Goal: Information Seeking & Learning: Check status

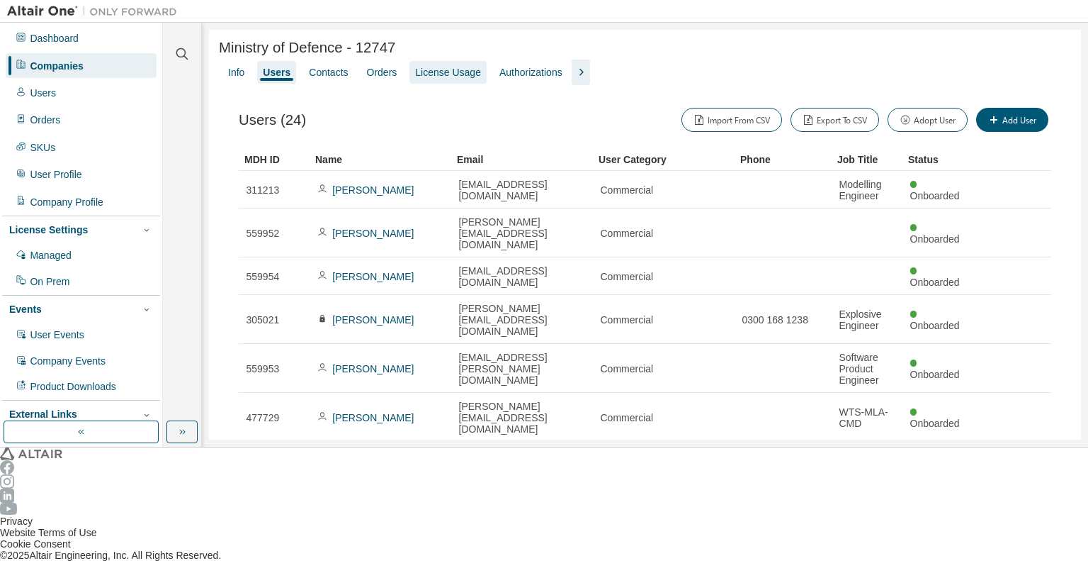
click at [418, 74] on div "License Usage" at bounding box center [448, 72] width 66 height 11
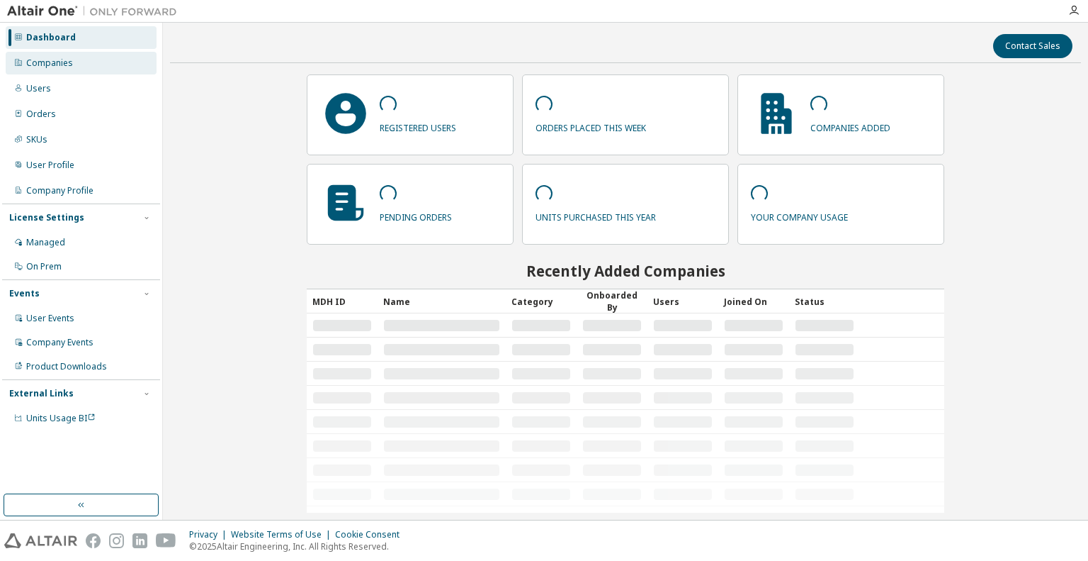
click at [77, 63] on div "Companies" at bounding box center [81, 63] width 151 height 23
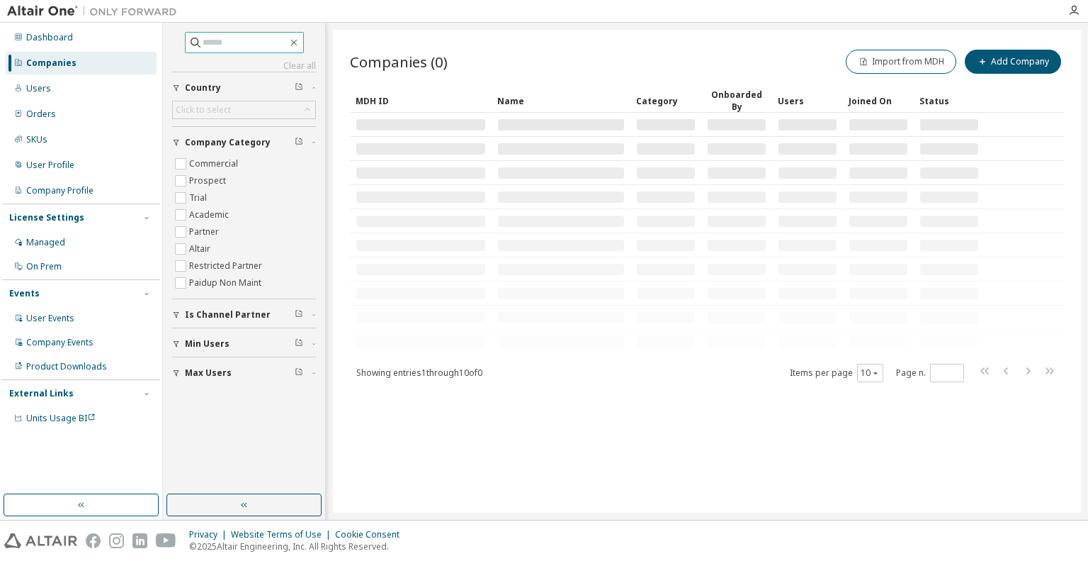
click at [213, 45] on input "text" at bounding box center [245, 42] width 85 height 14
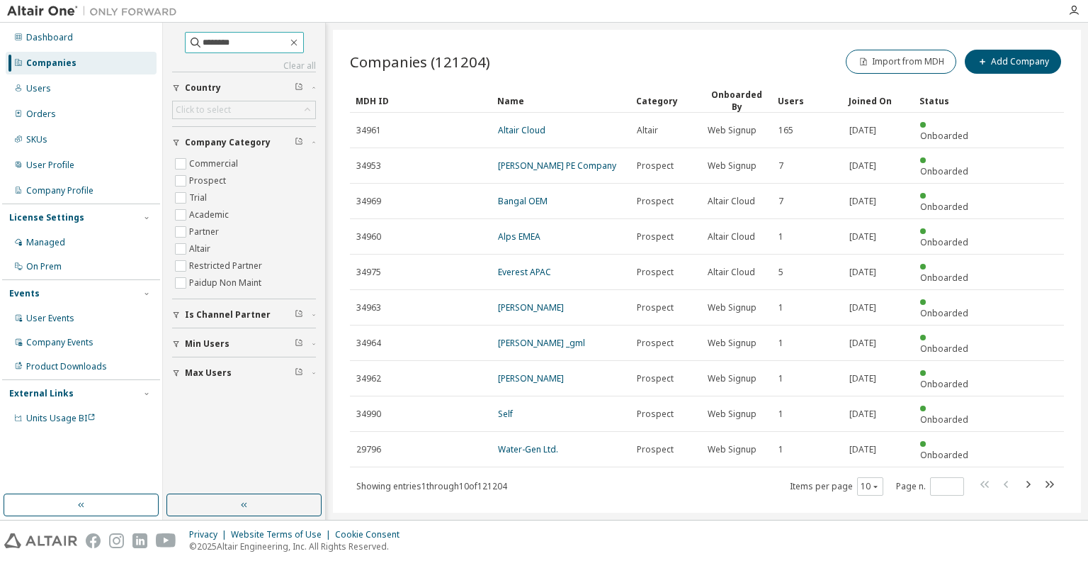
type input "********"
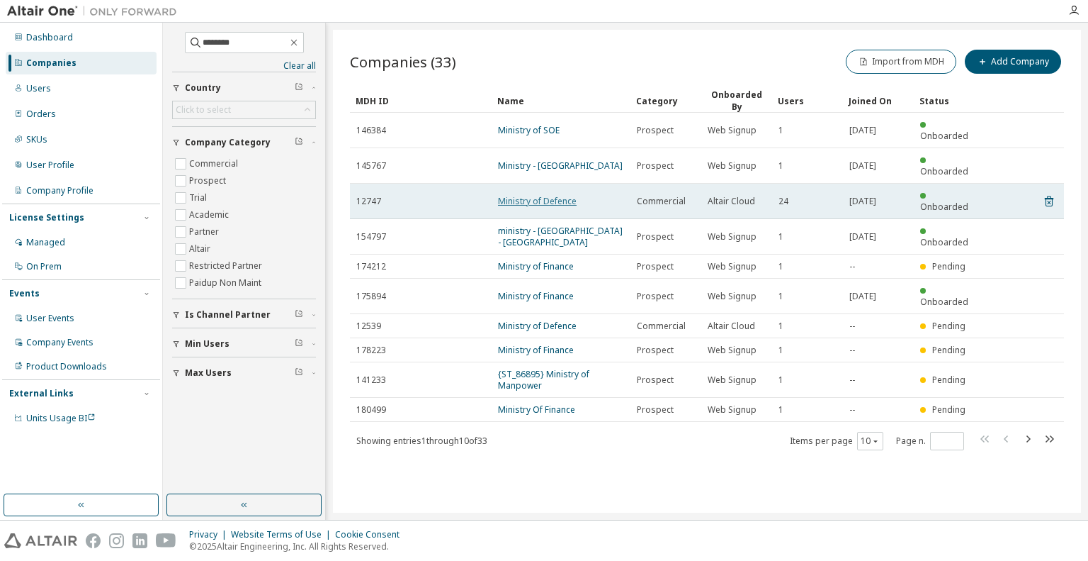
click at [517, 195] on link "Ministry of Defence" at bounding box center [537, 201] width 79 height 12
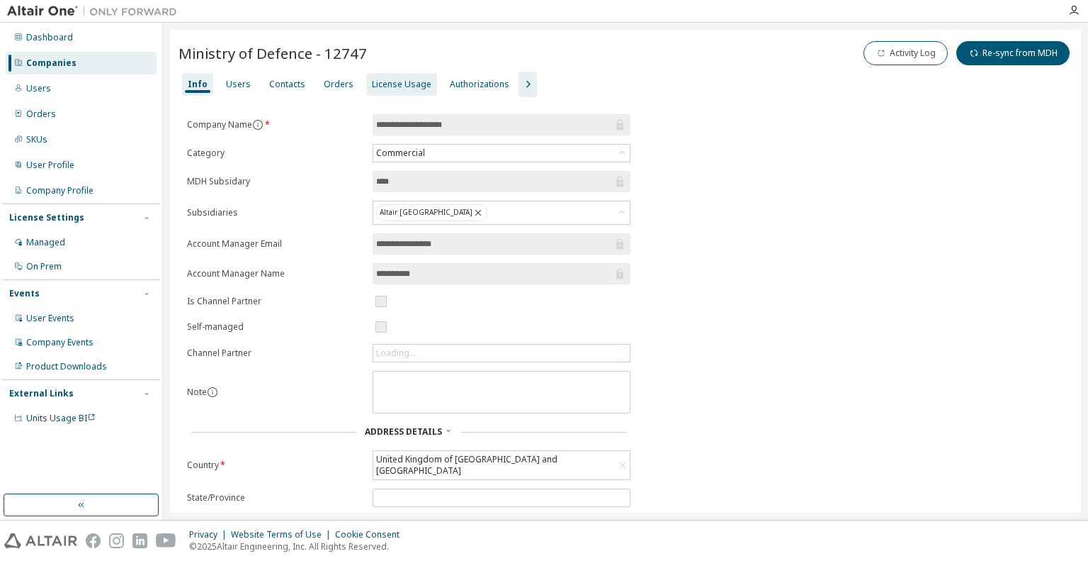
click at [372, 81] on div "License Usage" at bounding box center [402, 84] width 60 height 11
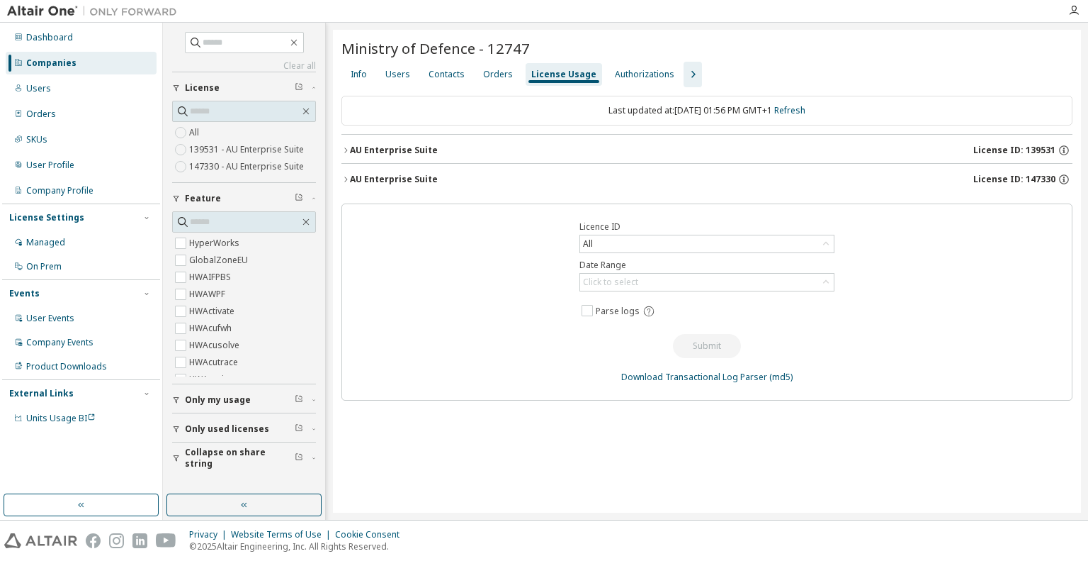
click at [348, 146] on icon "button" at bounding box center [346, 150] width 9 height 9
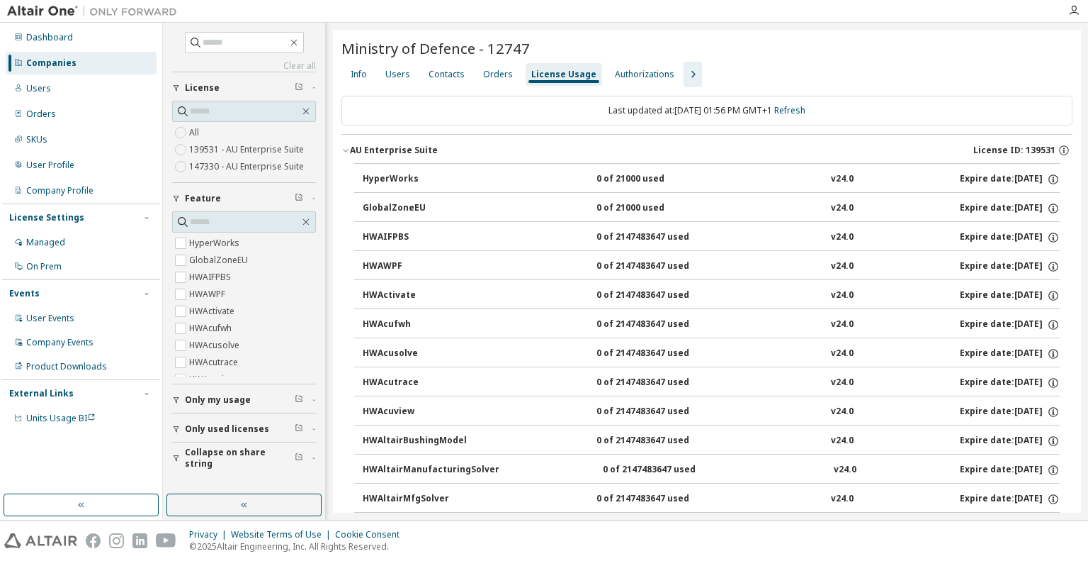
click at [347, 147] on icon "button" at bounding box center [346, 150] width 9 height 9
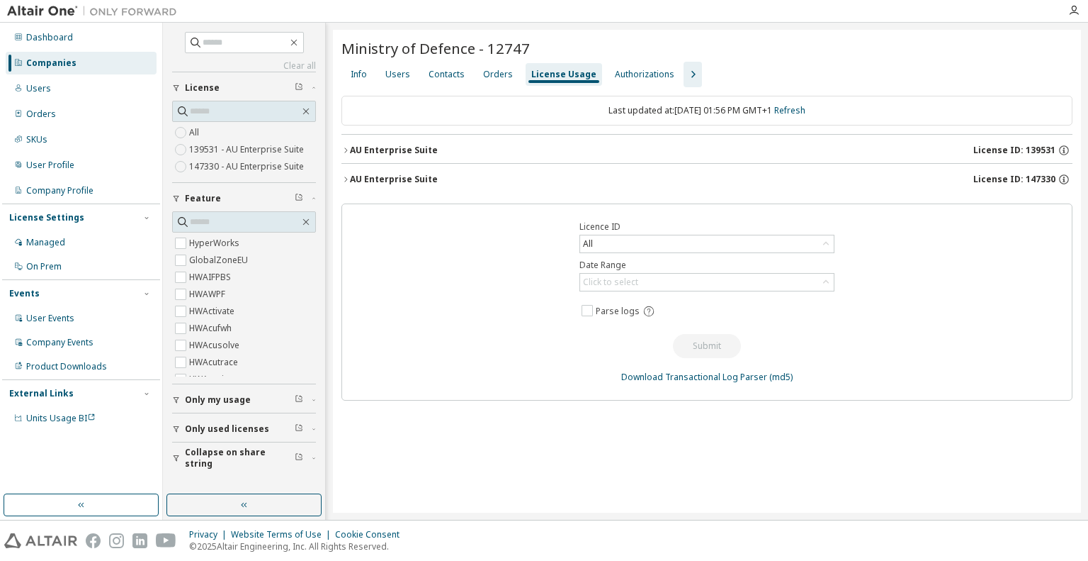
click at [349, 177] on icon "button" at bounding box center [346, 179] width 9 height 9
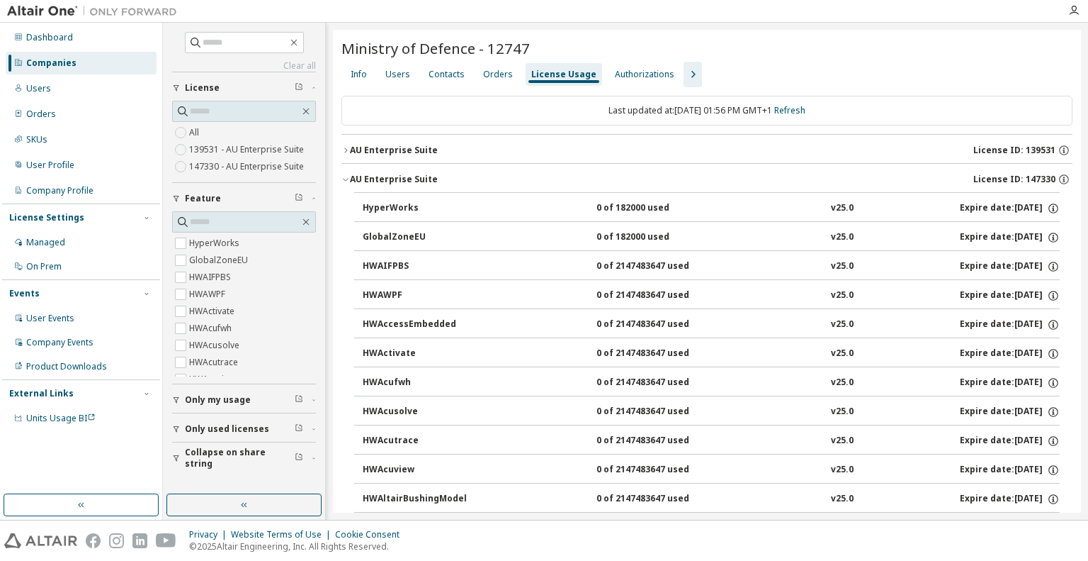
click at [349, 177] on icon "button" at bounding box center [346, 179] width 9 height 9
